Goal: Find specific page/section: Find specific page/section

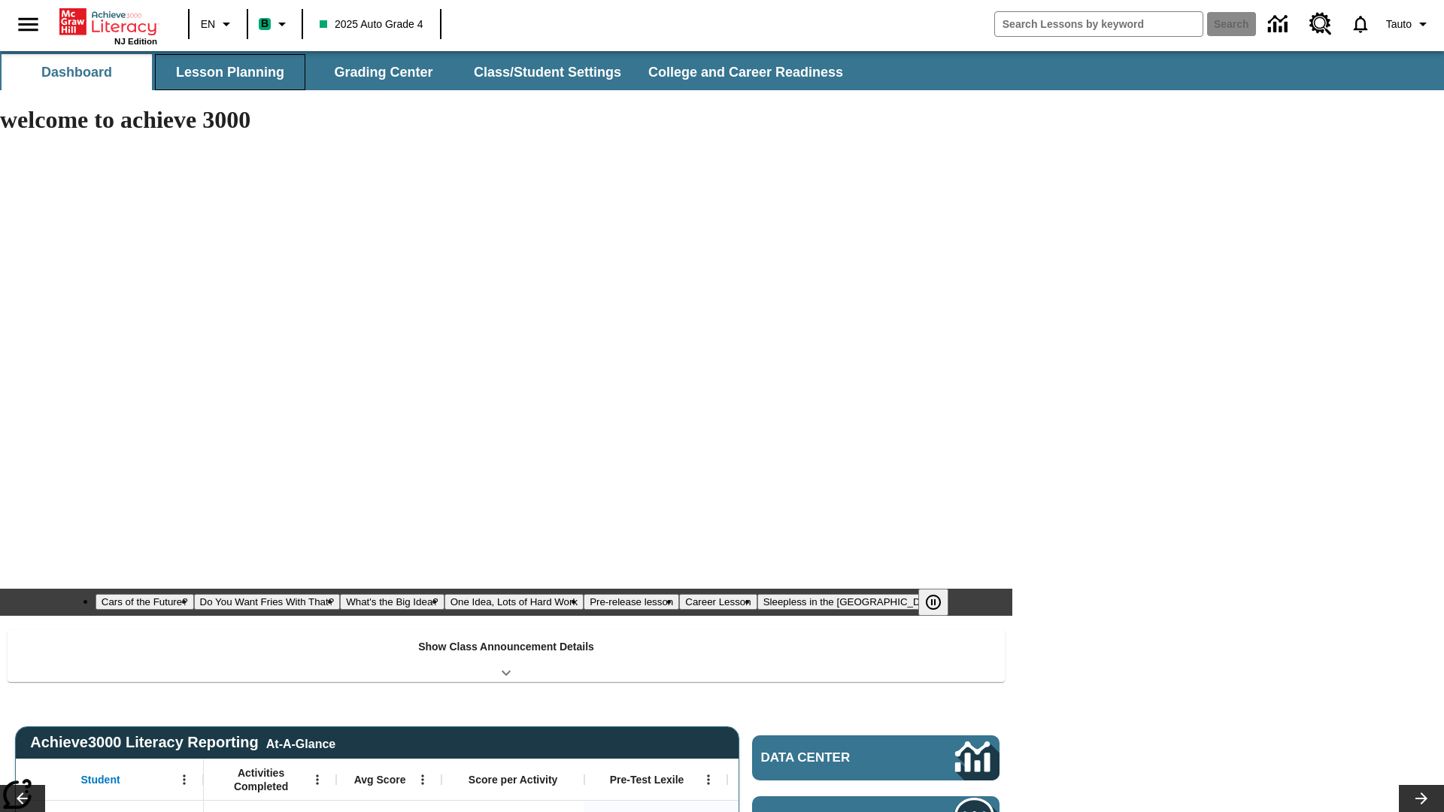
click at [230, 72] on button "Lesson Planning" at bounding box center [230, 72] width 150 height 36
